Goal: Task Accomplishment & Management: Manage account settings

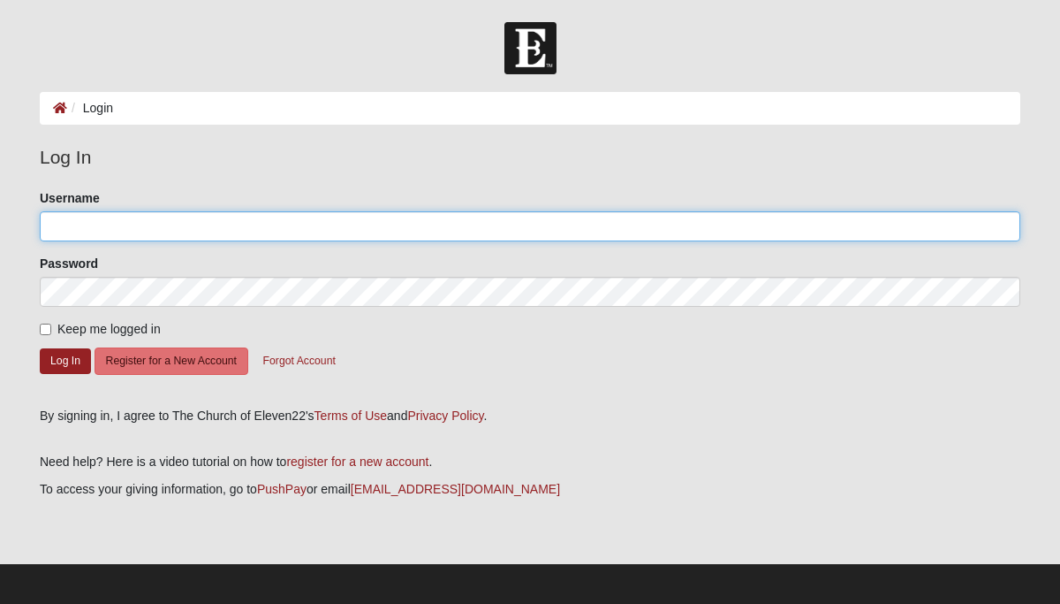
click at [163, 225] on input "Username" at bounding box center [530, 226] width 981 height 30
click at [232, 227] on input "Username" at bounding box center [530, 226] width 981 height 30
type input "w"
